Goal: Transaction & Acquisition: Download file/media

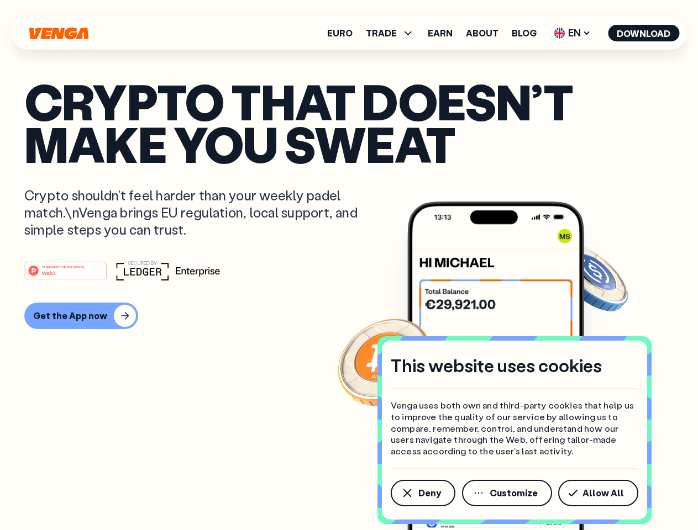
click at [348, 265] on div "#1 PRODUCT OF THE MONTH Web3" at bounding box center [348, 271] width 649 height 20
click at [422, 493] on span "Deny" at bounding box center [429, 493] width 23 height 9
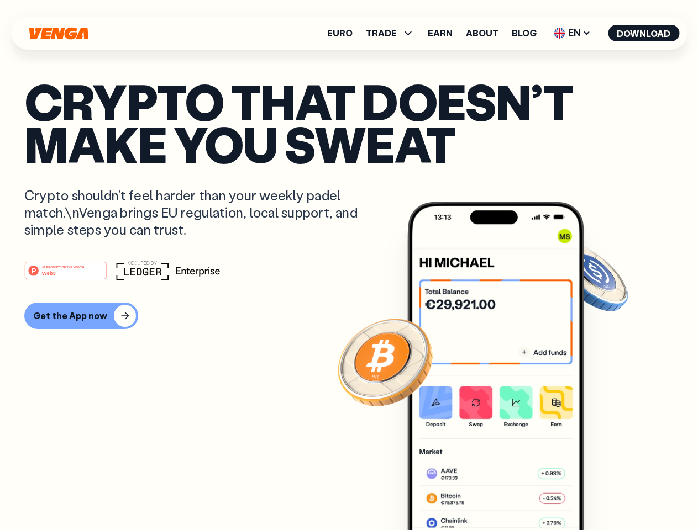
click at [508, 493] on img at bounding box center [495, 387] width 177 height 370
click at [600, 493] on article "Crypto that doesn’t make you sweat Crypto shouldn’t feel harder than your weekl…" at bounding box center [348, 287] width 649 height 414
click at [393, 33] on span "TRADE" at bounding box center [381, 33] width 31 height 9
click at [572, 33] on span "EN" at bounding box center [572, 33] width 45 height 18
click at [643, 33] on button "Download" at bounding box center [643, 33] width 71 height 17
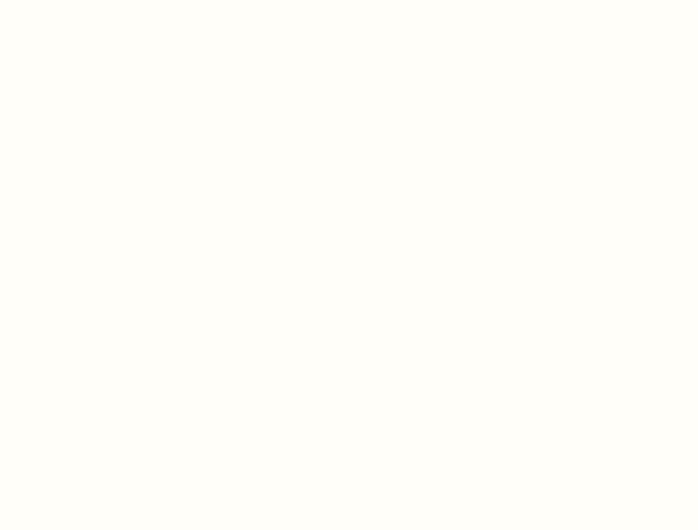
click at [348, 0] on html "This website uses cookies Venga uses both own and third-party cookies that help…" at bounding box center [349, 0] width 698 height 0
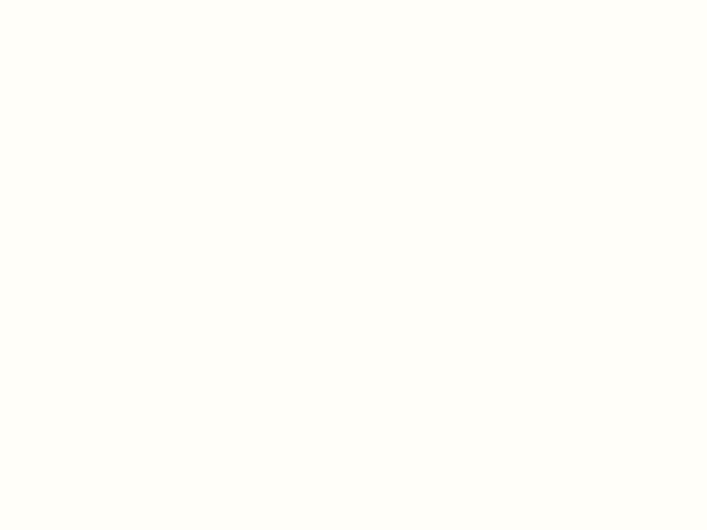
click at [80, 0] on html "This website uses cookies Venga uses both own and third-party cookies that help…" at bounding box center [353, 0] width 707 height 0
click at [67, 0] on html "This website uses cookies Venga uses both own and third-party cookies that help…" at bounding box center [353, 0] width 707 height 0
